Goal: Check status: Check status

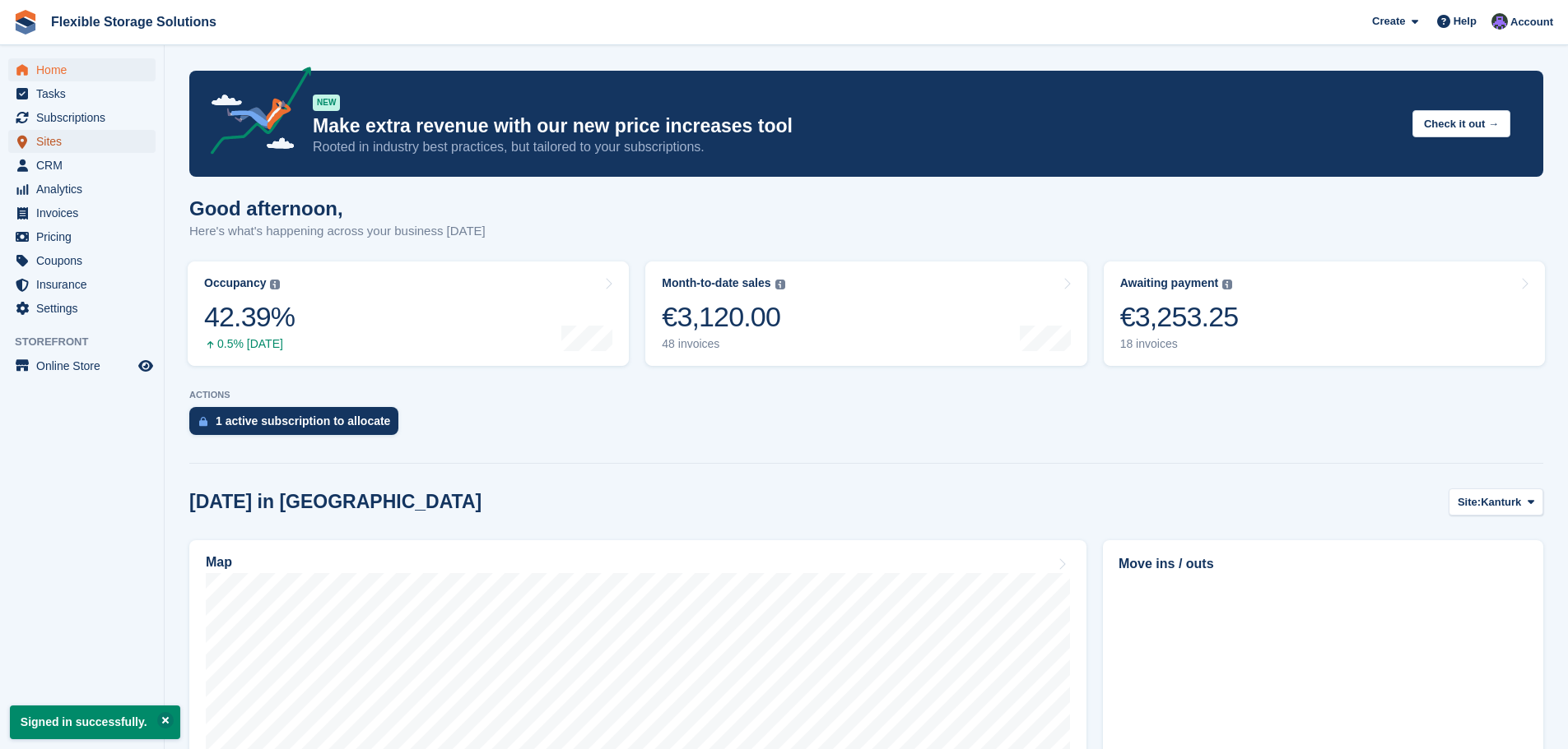
click at [51, 139] on span "Sites" at bounding box center [86, 141] width 99 height 23
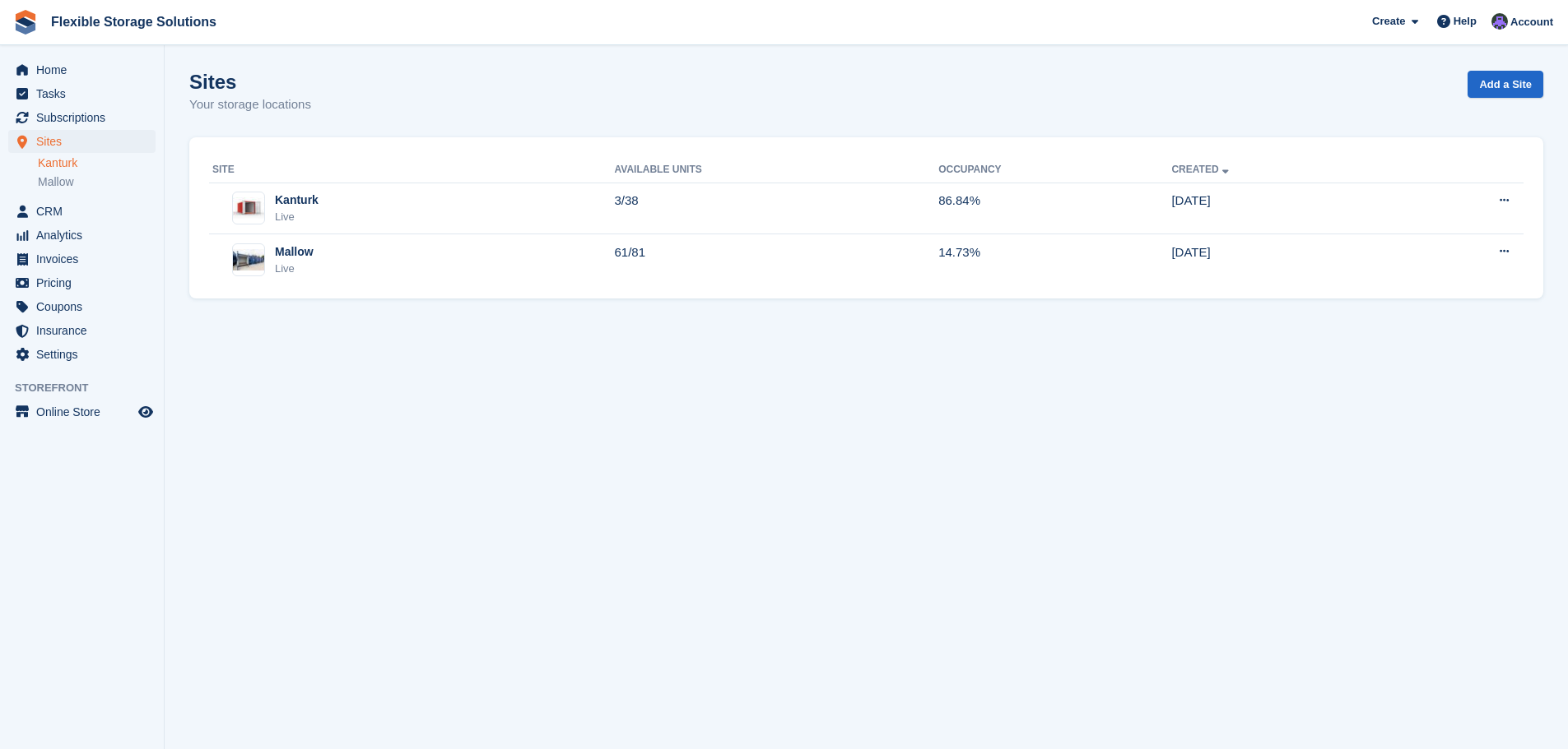
click at [62, 163] on link "Kanturk" at bounding box center [97, 163] width 118 height 16
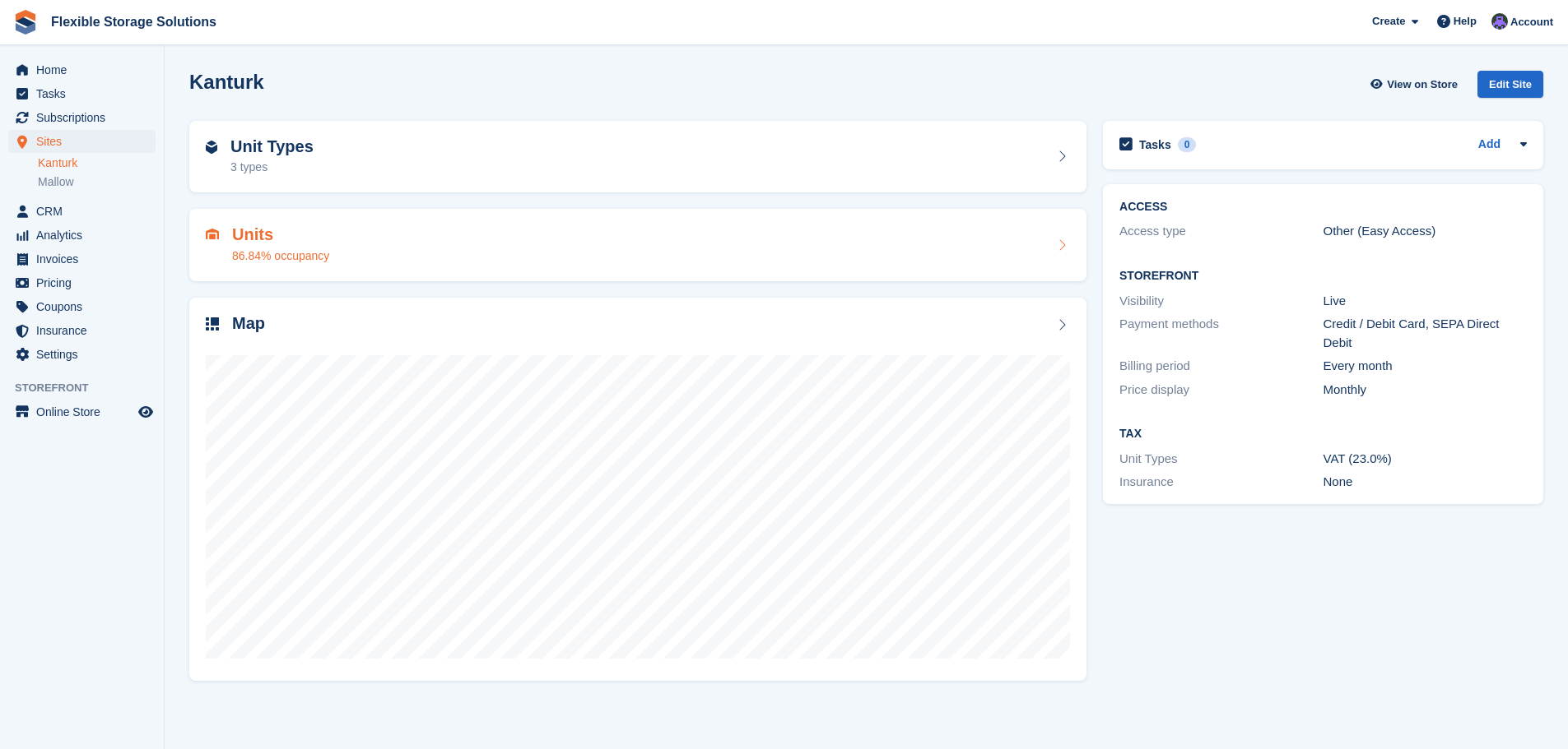
click at [299, 223] on div "Units 86.84% occupancy" at bounding box center [638, 244] width 898 height 72
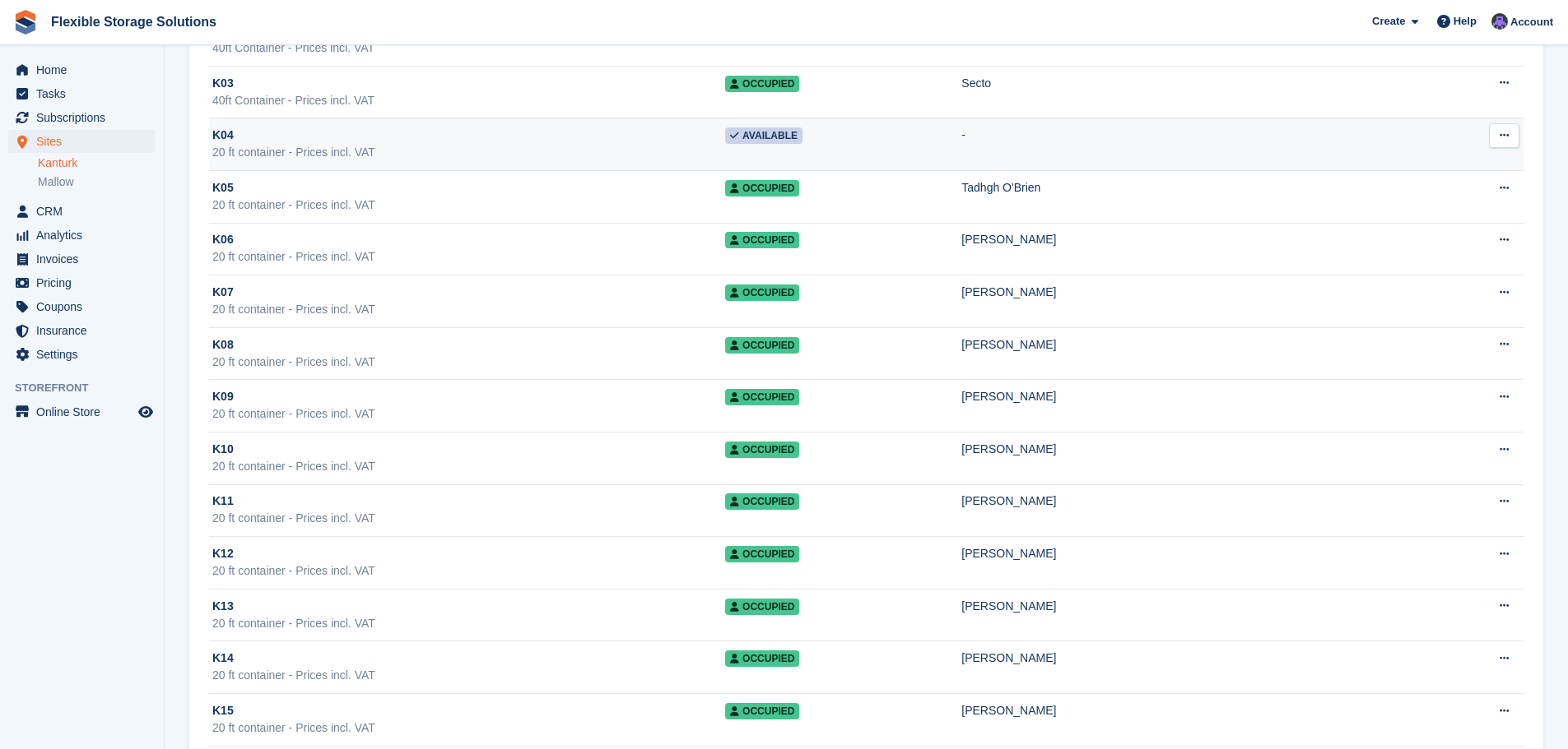
scroll to position [247, 0]
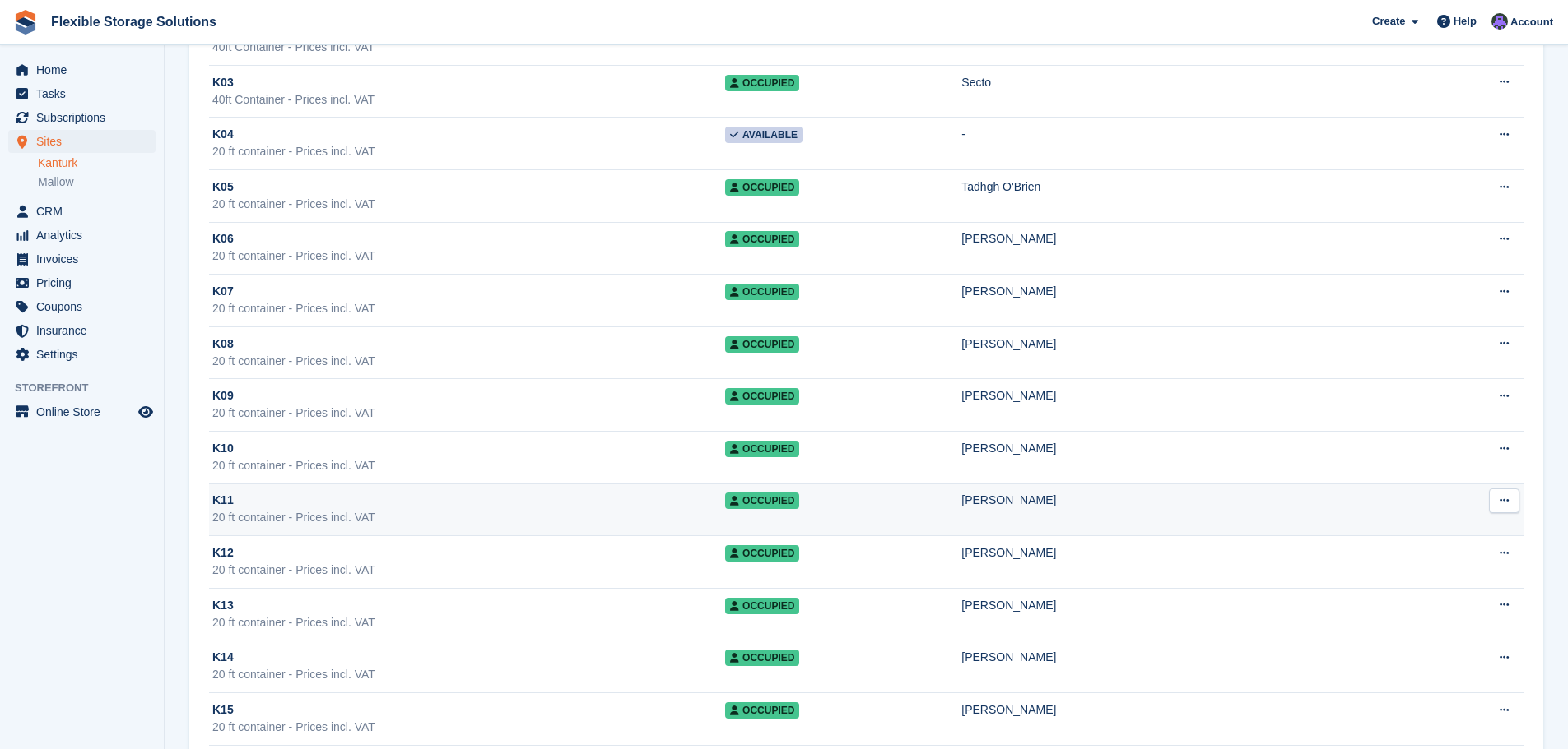
click at [1002, 501] on div "Jason Drummy" at bounding box center [1190, 500] width 457 height 17
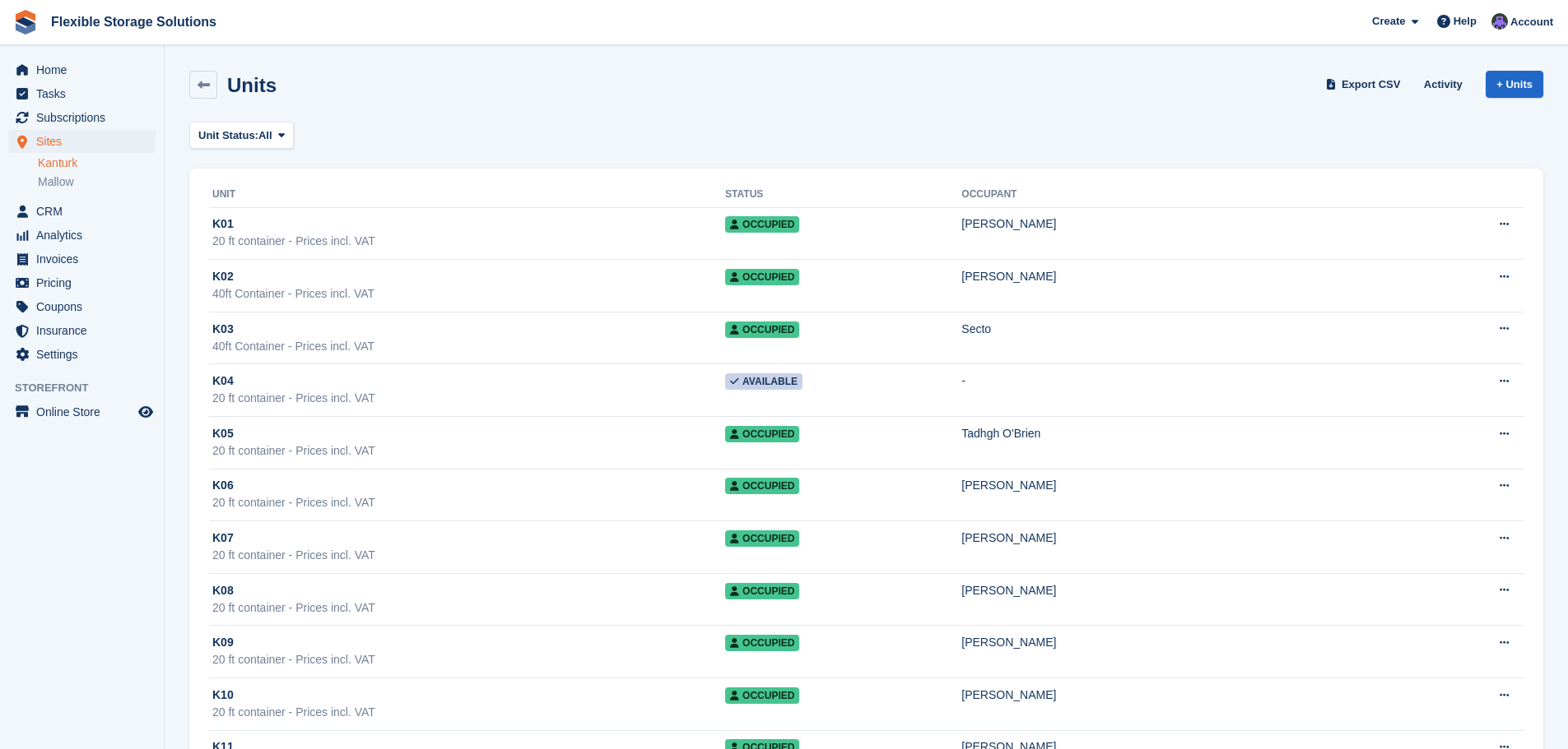
scroll to position [247, 0]
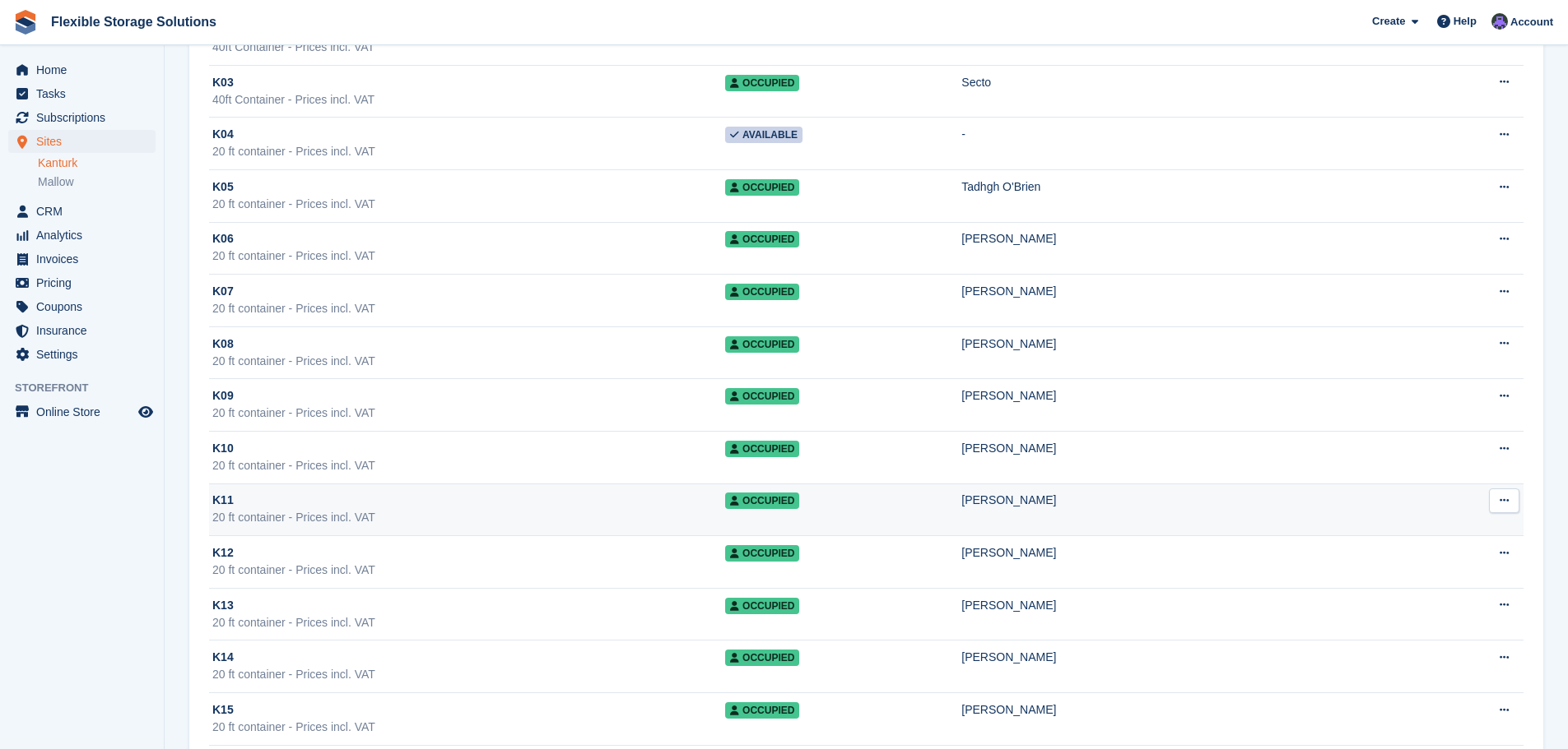
click at [997, 505] on div "Jason Drummy" at bounding box center [1190, 500] width 457 height 17
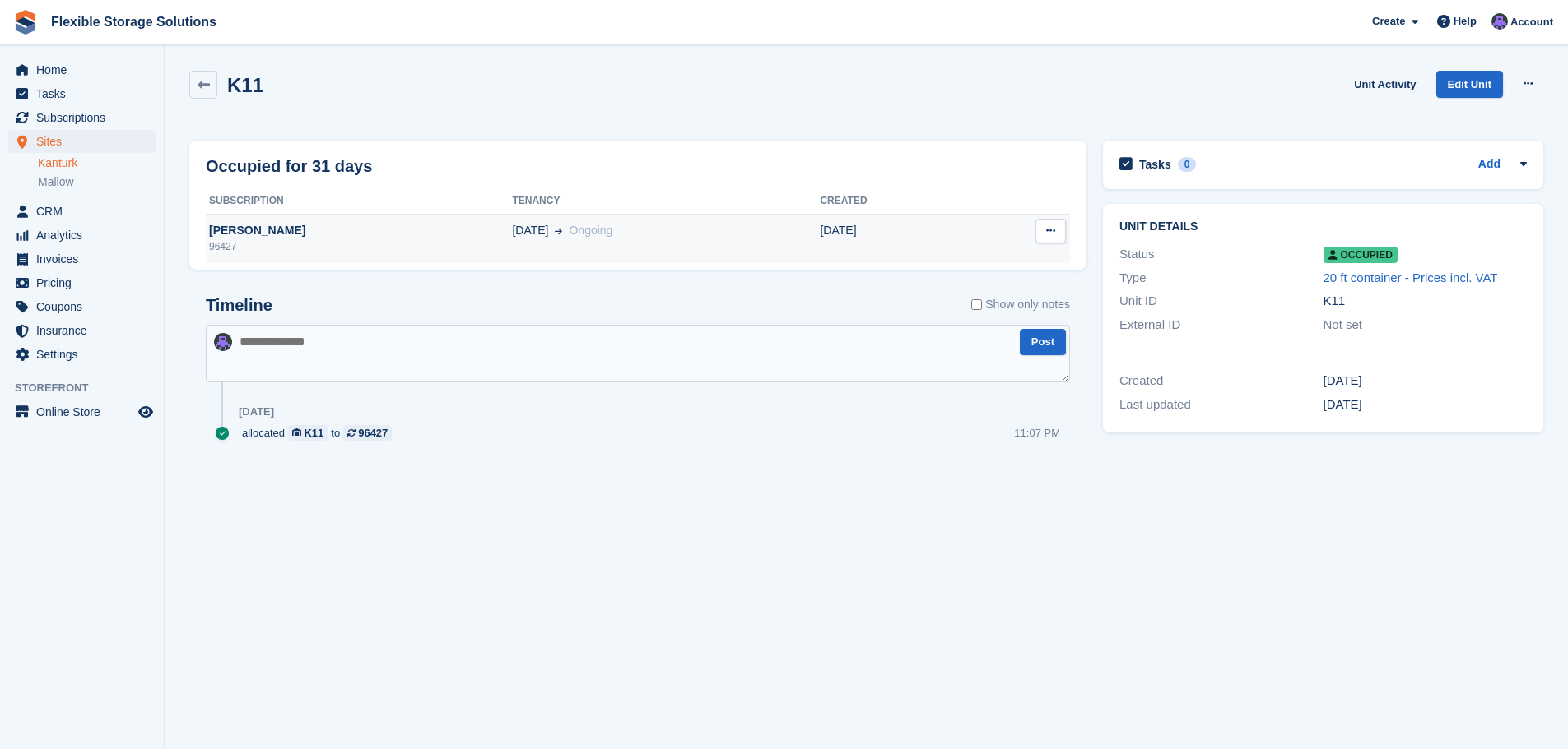
click at [255, 235] on div "[PERSON_NAME]" at bounding box center [359, 230] width 306 height 17
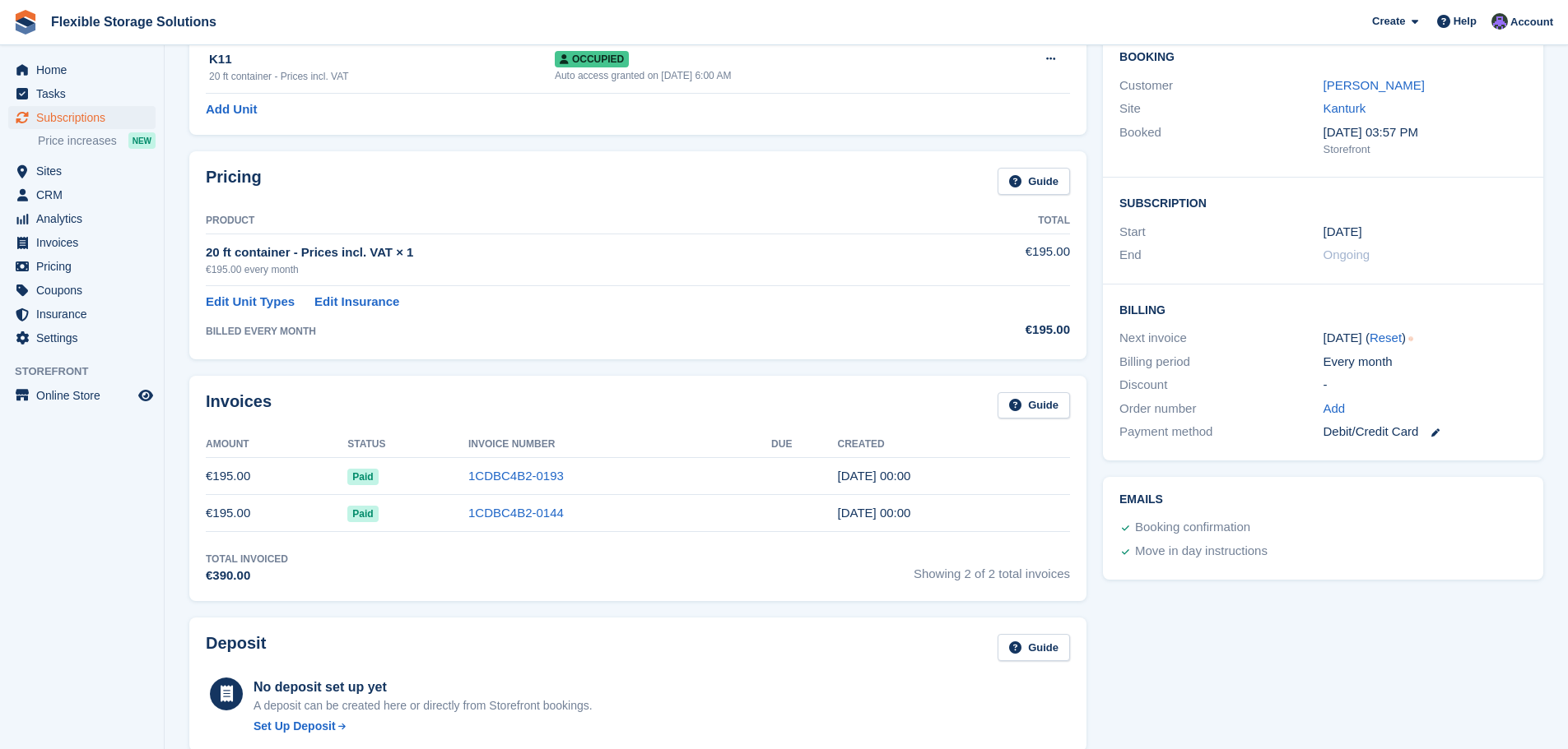
scroll to position [165, 0]
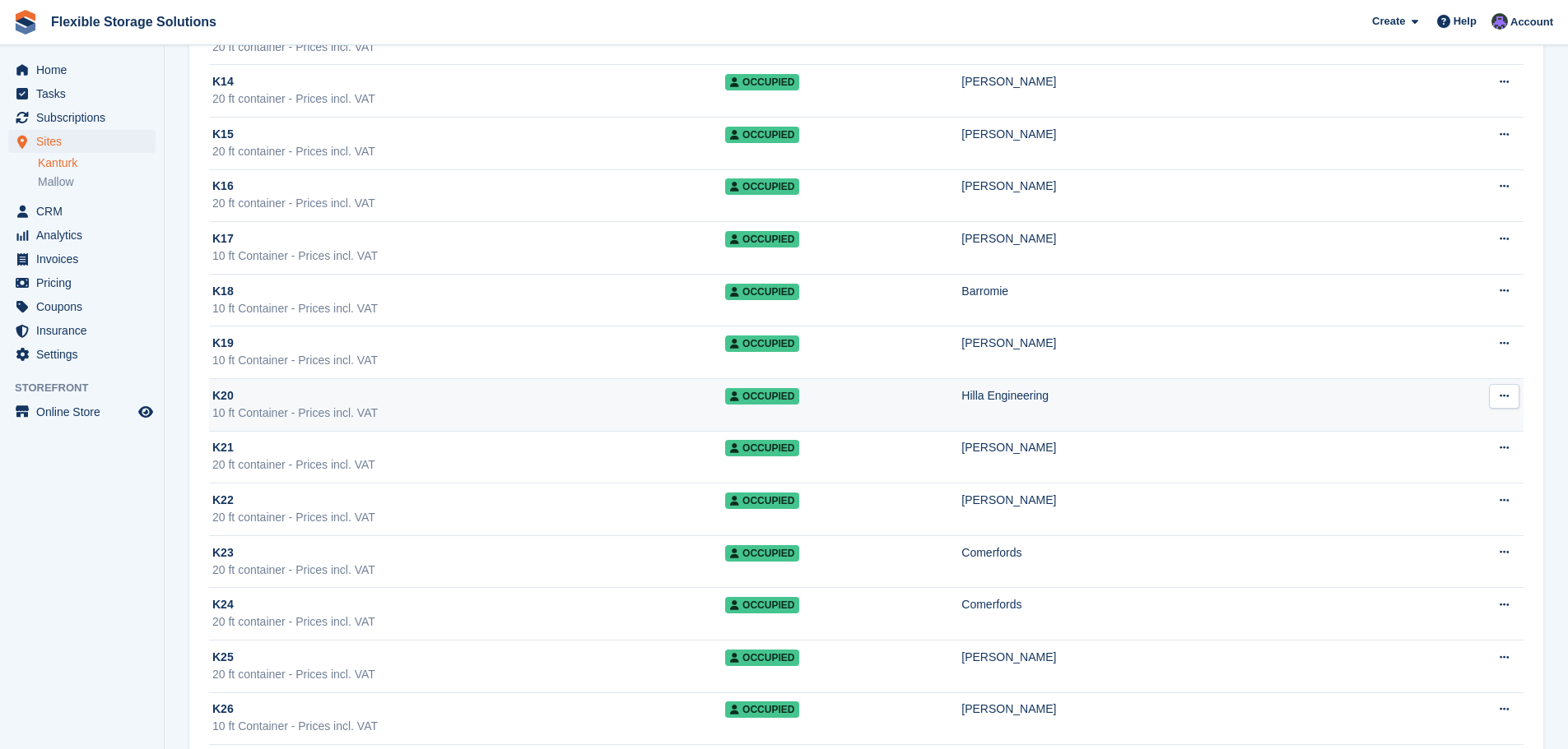
scroll to position [1483, 0]
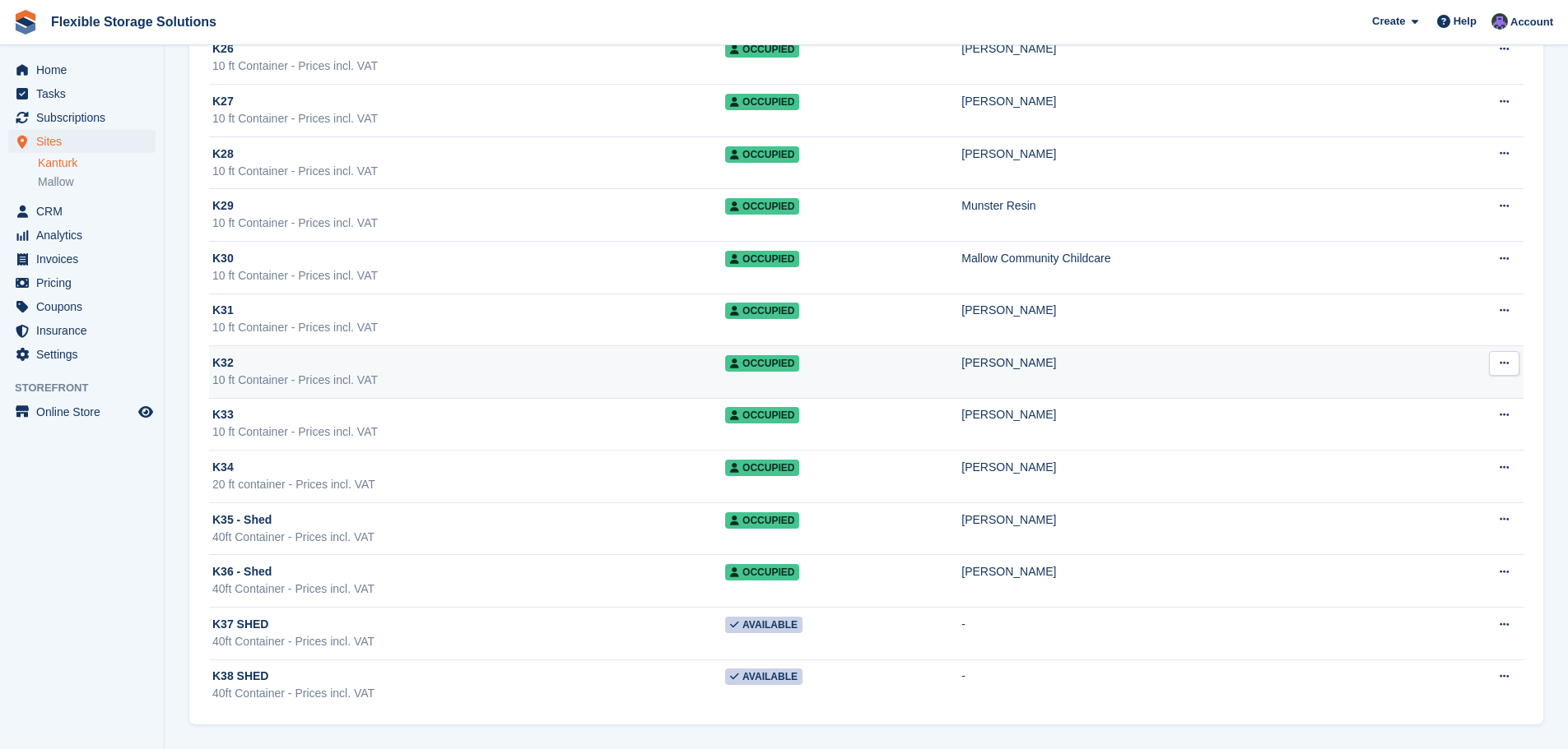
click at [992, 366] on div "[PERSON_NAME]" at bounding box center [1190, 362] width 457 height 17
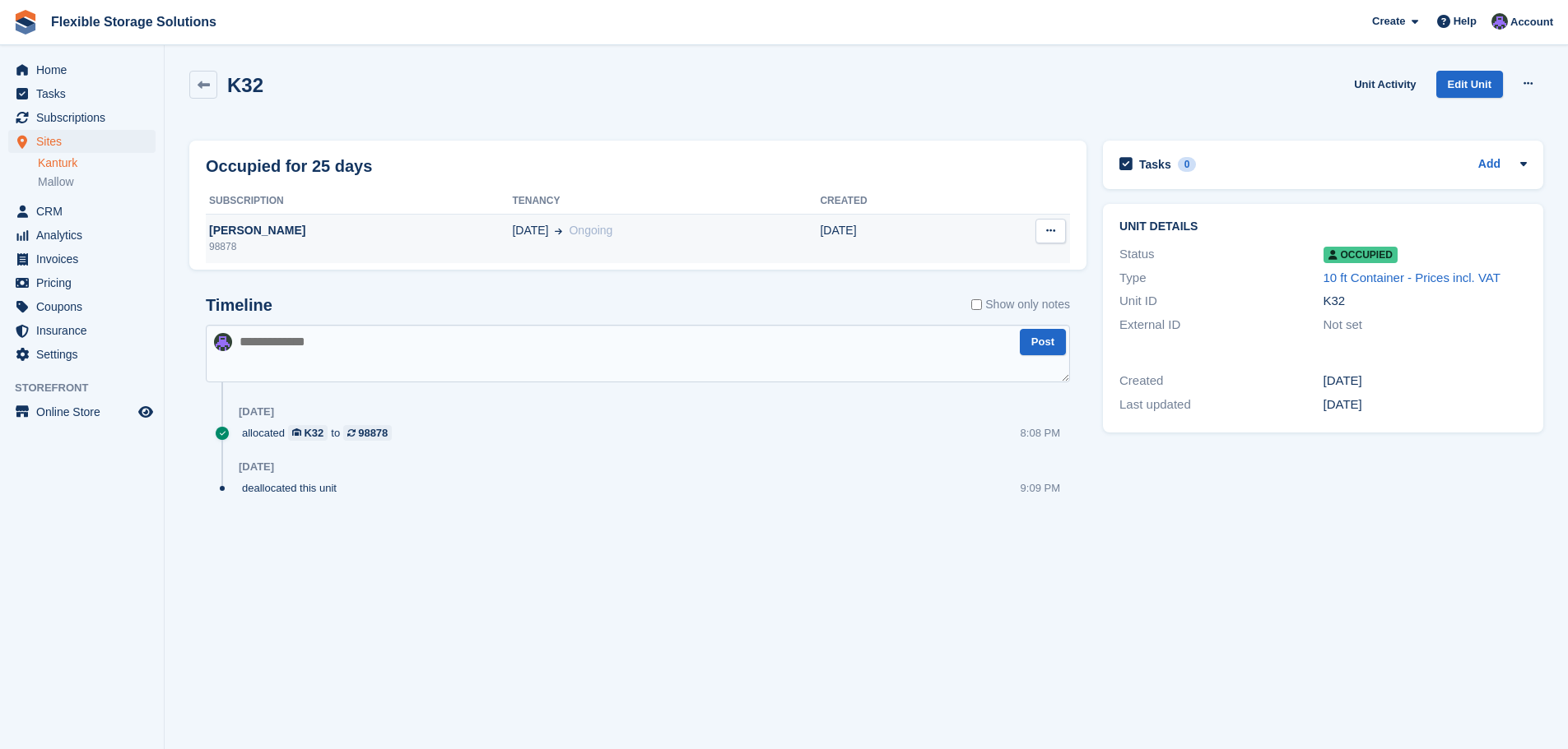
click at [265, 228] on div "[PERSON_NAME]" at bounding box center [359, 230] width 306 height 17
